Goal: Navigation & Orientation: Find specific page/section

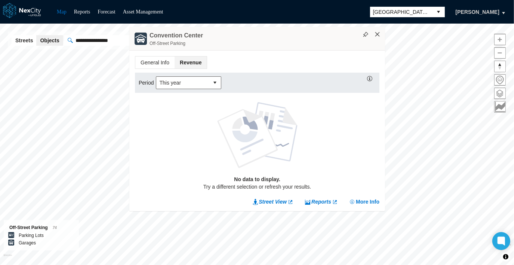
click at [380, 35] on button "×" at bounding box center [377, 34] width 7 height 7
